Goal: Transaction & Acquisition: Purchase product/service

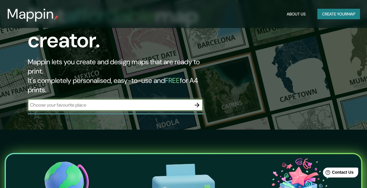
click at [115, 99] on div "​" at bounding box center [115, 105] width 175 height 12
click at [172, 101] on input "text" at bounding box center [109, 104] width 163 height 7
type input "[GEOGRAPHIC_DATA]"
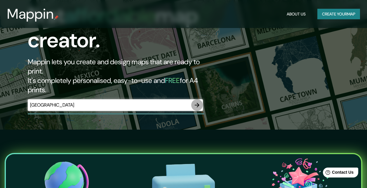
click at [197, 101] on icon "button" at bounding box center [196, 104] width 7 height 7
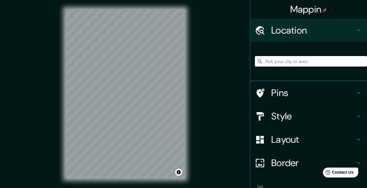
click at [281, 115] on h4 "Style" at bounding box center [313, 116] width 84 height 12
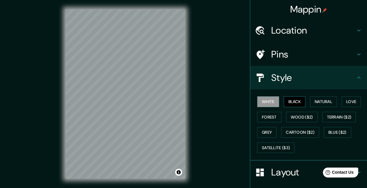
click at [289, 99] on button "Black" at bounding box center [294, 101] width 22 height 11
click at [265, 102] on button "White" at bounding box center [268, 101] width 22 height 11
click at [322, 101] on button "Natural" at bounding box center [323, 101] width 27 height 11
click at [268, 102] on button "White" at bounding box center [268, 101] width 22 height 11
click at [348, 101] on button "Love" at bounding box center [350, 101] width 19 height 11
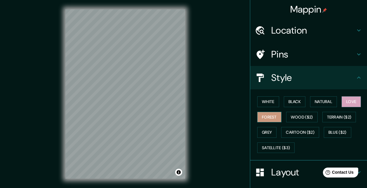
click at [265, 116] on button "Forest" at bounding box center [269, 117] width 24 height 11
click at [263, 100] on button "White" at bounding box center [268, 101] width 22 height 11
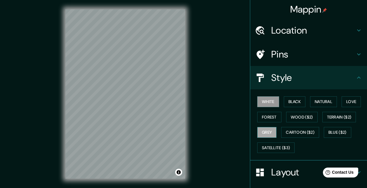
click at [265, 130] on button "Grey" at bounding box center [266, 132] width 19 height 11
click at [295, 115] on button "Wood ($2)" at bounding box center [301, 117] width 31 height 11
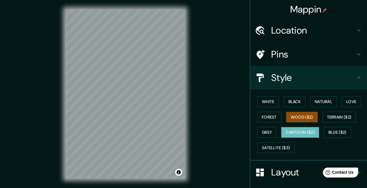
click at [301, 131] on button "Cartoon ($2)" at bounding box center [300, 132] width 38 height 11
click at [339, 133] on button "Blue ($2)" at bounding box center [336, 132] width 27 height 11
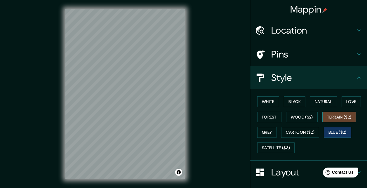
click at [338, 116] on button "Terrain ($2)" at bounding box center [339, 117] width 34 height 11
click at [267, 145] on button "Satellite ($3)" at bounding box center [275, 147] width 37 height 11
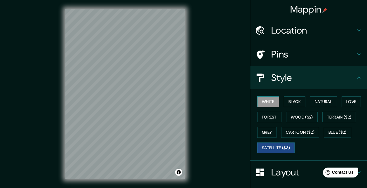
click at [265, 104] on button "White" at bounding box center [268, 101] width 22 height 11
click at [300, 78] on h4 "Style" at bounding box center [313, 78] width 84 height 12
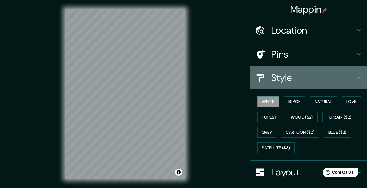
click at [355, 76] on icon at bounding box center [358, 77] width 7 height 7
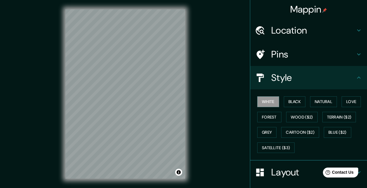
click at [355, 76] on icon at bounding box center [358, 77] width 7 height 7
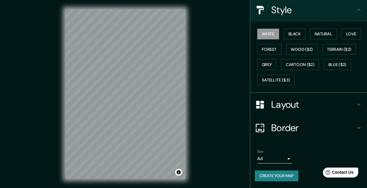
click at [309, 104] on h4 "Layout" at bounding box center [313, 105] width 84 height 12
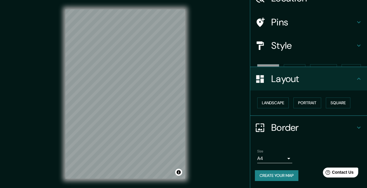
scroll to position [22, 0]
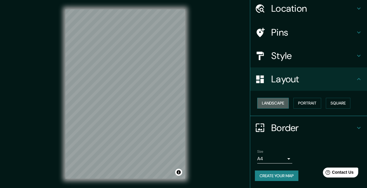
click at [274, 101] on button "Landscape" at bounding box center [272, 103] width 31 height 11
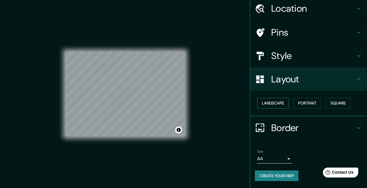
click at [274, 101] on button "Landscape" at bounding box center [272, 103] width 31 height 11
click at [307, 101] on button "Portrait" at bounding box center [307, 103] width 28 height 11
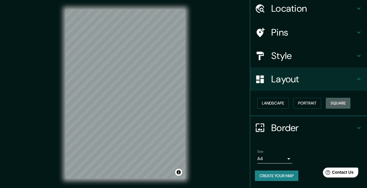
click at [335, 101] on button "Square" at bounding box center [337, 103] width 24 height 11
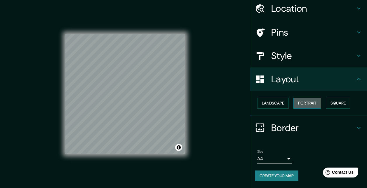
click at [301, 102] on button "Portrait" at bounding box center [307, 103] width 28 height 11
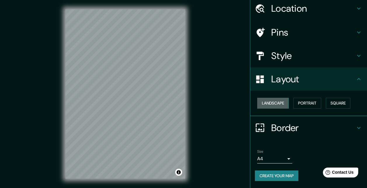
click at [267, 102] on button "Landscape" at bounding box center [272, 103] width 31 height 11
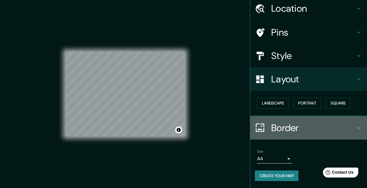
click at [292, 125] on h4 "Border" at bounding box center [313, 128] width 84 height 12
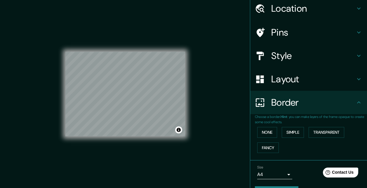
scroll to position [38, 0]
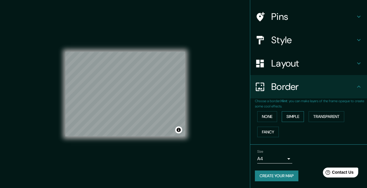
click at [294, 114] on button "Simple" at bounding box center [292, 116] width 22 height 11
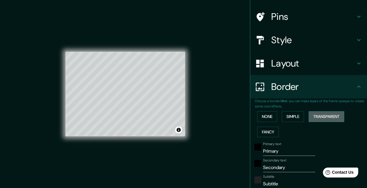
click at [322, 115] on button "Transparent" at bounding box center [326, 116] width 36 height 11
click at [265, 130] on button "Fancy" at bounding box center [268, 132] width 22 height 11
click at [264, 116] on button "None" at bounding box center [267, 116] width 20 height 11
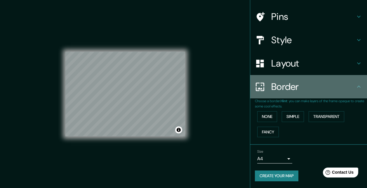
click at [269, 94] on div "Border" at bounding box center [308, 86] width 117 height 23
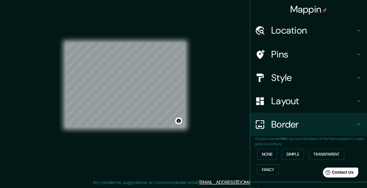
scroll to position [0, 0]
click at [290, 29] on h4 "Location" at bounding box center [313, 30] width 84 height 12
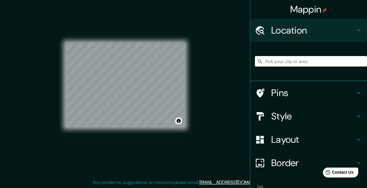
click at [292, 60] on input "Pick your city or area" at bounding box center [311, 61] width 112 height 10
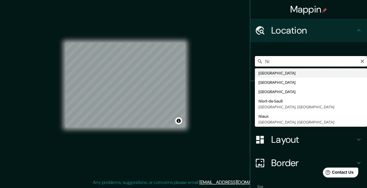
type input "N"
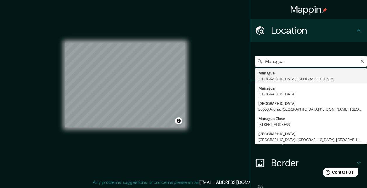
type input "[GEOGRAPHIC_DATA], [GEOGRAPHIC_DATA], [GEOGRAPHIC_DATA]"
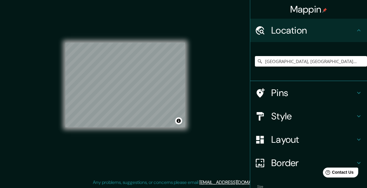
click at [291, 90] on h4 "Pins" at bounding box center [313, 93] width 84 height 12
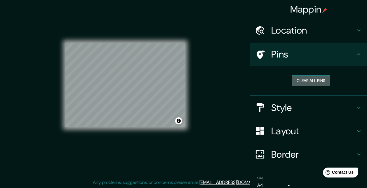
click at [311, 80] on button "Clear all pins" at bounding box center [311, 80] width 38 height 11
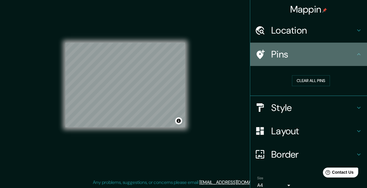
click at [288, 56] on h4 "Pins" at bounding box center [313, 54] width 84 height 12
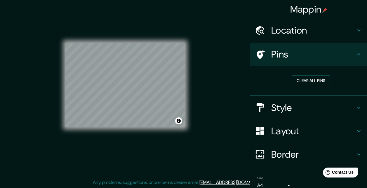
click at [256, 52] on icon at bounding box center [260, 54] width 8 height 9
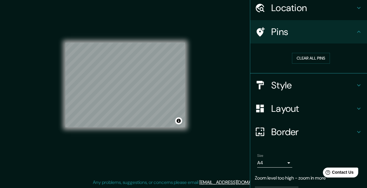
scroll to position [38, 0]
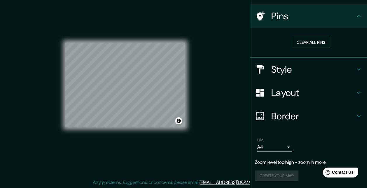
click at [284, 175] on div "Create your map" at bounding box center [308, 175] width 107 height 11
click at [277, 163] on p "Zoom level too high - zoom in more" at bounding box center [308, 162] width 107 height 7
click at [274, 146] on body "Mappin Location [GEOGRAPHIC_DATA], [GEOGRAPHIC_DATA], [GEOGRAPHIC_DATA] Pins Cl…" at bounding box center [183, 85] width 367 height 188
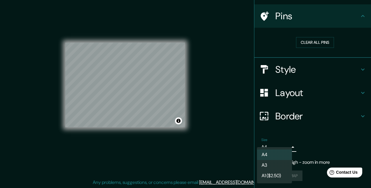
click at [310, 146] on div at bounding box center [185, 94] width 371 height 188
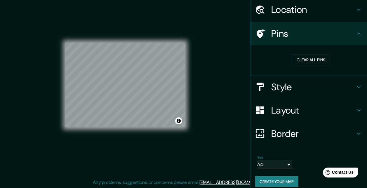
scroll to position [27, 0]
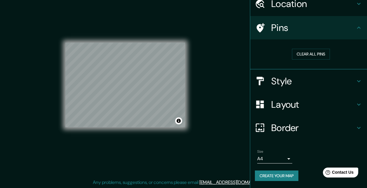
click at [293, 122] on h4 "Border" at bounding box center [313, 128] width 84 height 12
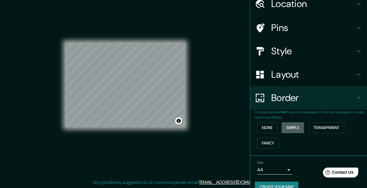
click at [297, 126] on button "Simple" at bounding box center [292, 127] width 22 height 11
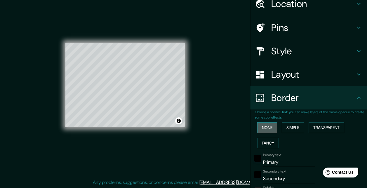
click at [266, 127] on button "None" at bounding box center [267, 127] width 20 height 11
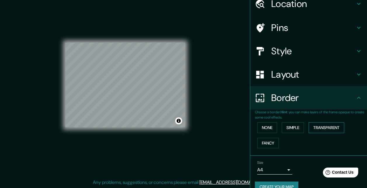
scroll to position [38, 0]
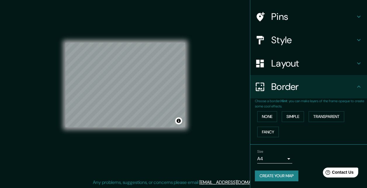
click at [287, 174] on button "Create your map" at bounding box center [276, 175] width 43 height 11
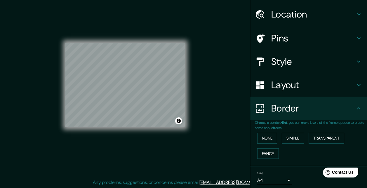
scroll to position [0, 0]
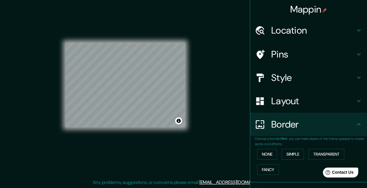
click at [324, 124] on h4 "Border" at bounding box center [313, 124] width 84 height 12
click at [282, 57] on h4 "Pins" at bounding box center [313, 54] width 84 height 12
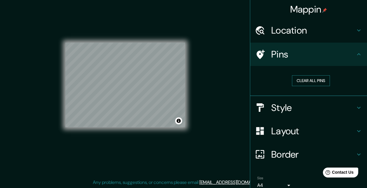
click at [299, 83] on button "Clear all pins" at bounding box center [311, 80] width 38 height 11
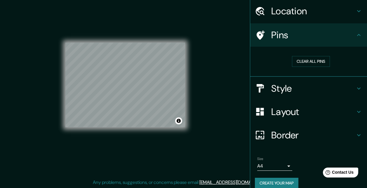
scroll to position [27, 0]
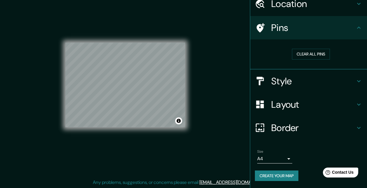
click at [279, 176] on button "Create your map" at bounding box center [276, 175] width 43 height 11
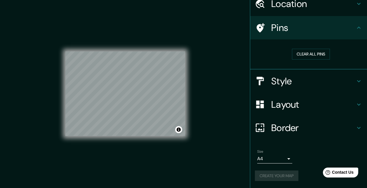
scroll to position [0, 0]
